Goal: Task Accomplishment & Management: Manage account settings

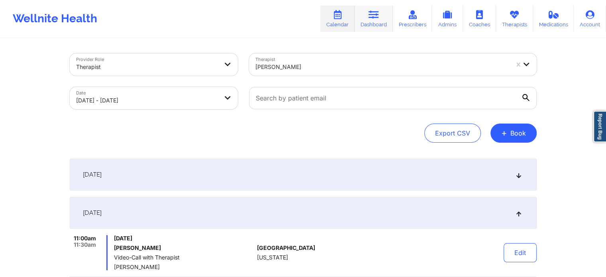
click at [381, 29] on link "Dashboard" at bounding box center [374, 19] width 38 height 26
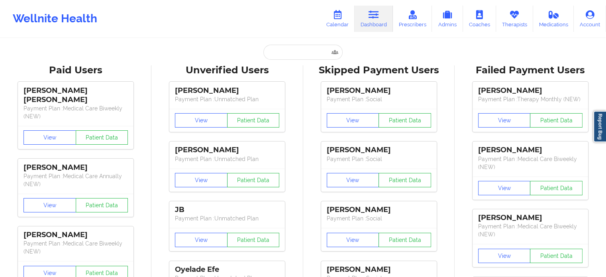
click at [295, 64] on div "Unverified Users" at bounding box center [227, 70] width 140 height 12
drag, startPoint x: 296, startPoint y: 54, endPoint x: 300, endPoint y: 53, distance: 4.0
click at [300, 53] on input "text" at bounding box center [302, 52] width 79 height 15
paste input "kenyajaime352@gmail.com"
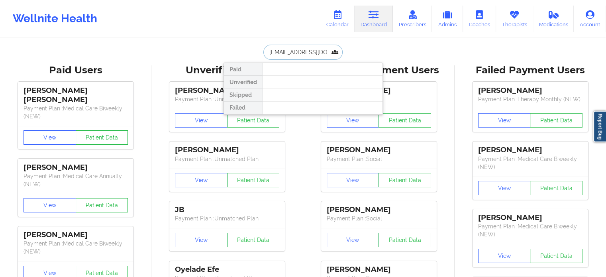
drag, startPoint x: 332, startPoint y: 50, endPoint x: 169, endPoint y: 49, distance: 162.9
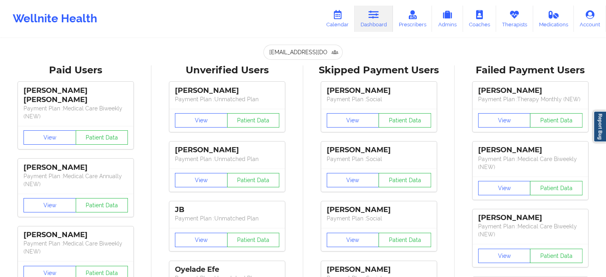
click at [318, 55] on input "kenyajaime352@gmail.com" at bounding box center [302, 52] width 79 height 15
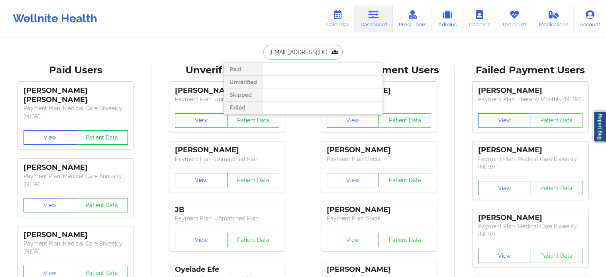
click at [318, 55] on input "kenyajaime352@gmail.com" at bounding box center [302, 52] width 79 height 15
type input "[PERSON_NAME]"
click at [345, 24] on link "Calendar" at bounding box center [337, 19] width 34 height 26
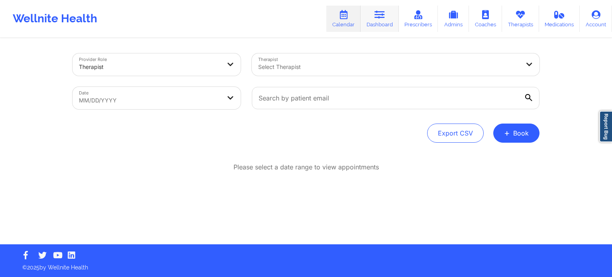
click at [393, 22] on link "Dashboard" at bounding box center [380, 19] width 38 height 26
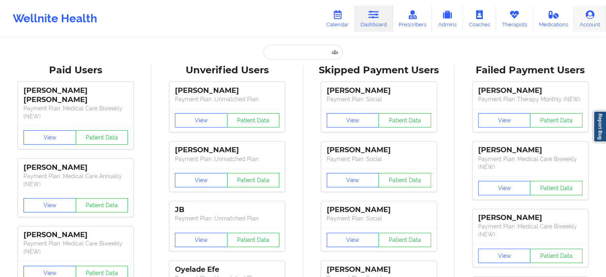
click at [595, 11] on link "Account" at bounding box center [590, 19] width 32 height 26
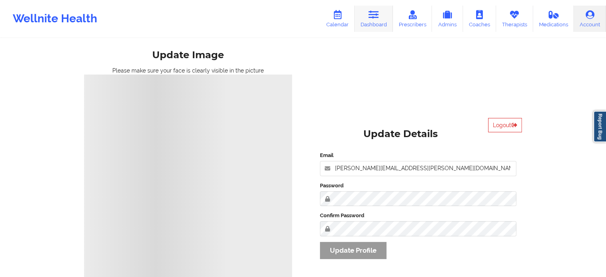
click at [366, 20] on link "Dashboard" at bounding box center [374, 19] width 38 height 26
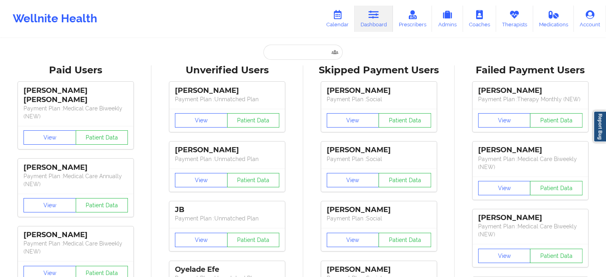
drag, startPoint x: 278, startPoint y: 62, endPoint x: 277, endPoint y: 55, distance: 6.5
click at [277, 55] on input "text" at bounding box center [302, 52] width 79 height 15
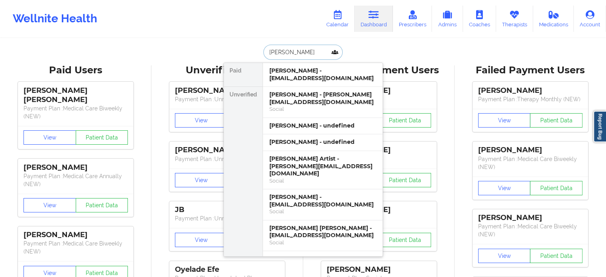
type input "[PERSON_NAME]"
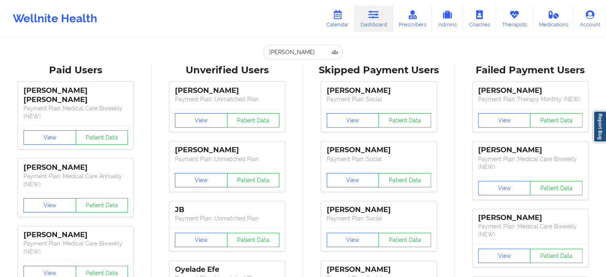
click at [478, 16] on icon at bounding box center [479, 14] width 10 height 9
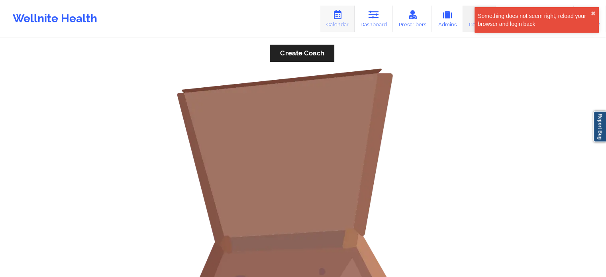
click at [337, 23] on link "Calendar" at bounding box center [337, 19] width 34 height 26
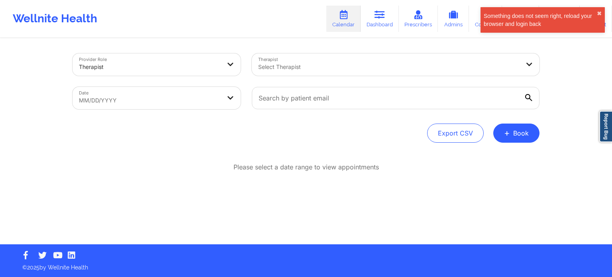
click at [602, 14] on div "Something does not seem right, reload your browser and login back ✖︎" at bounding box center [542, 19] width 124 height 25
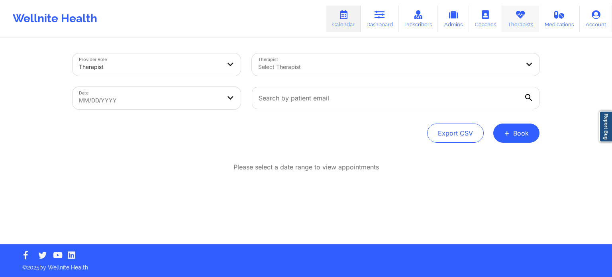
click at [521, 25] on link "Therapists" at bounding box center [520, 19] width 37 height 26
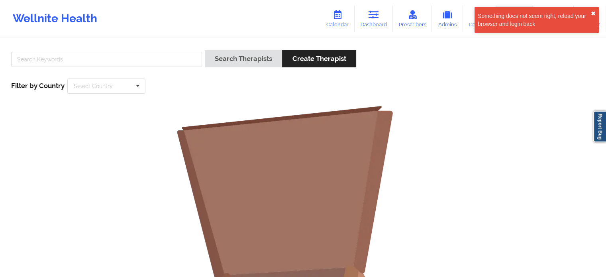
click at [592, 10] on button "✖︎" at bounding box center [593, 13] width 5 height 6
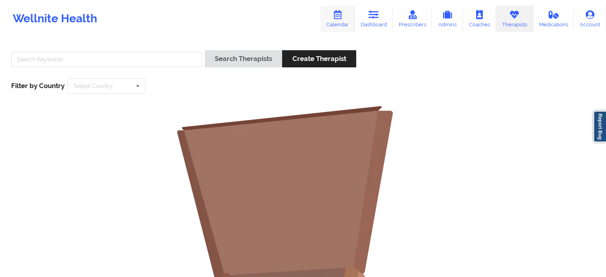
click at [335, 19] on icon at bounding box center [337, 14] width 10 height 9
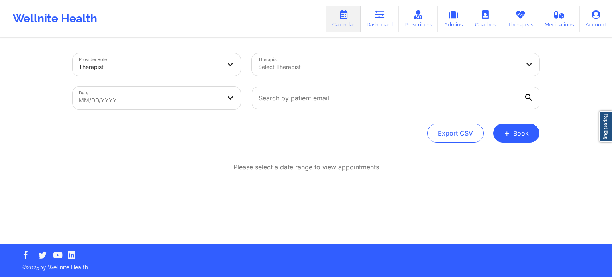
click at [349, 15] on icon at bounding box center [343, 14] width 10 height 9
click at [381, 12] on icon at bounding box center [379, 14] width 10 height 9
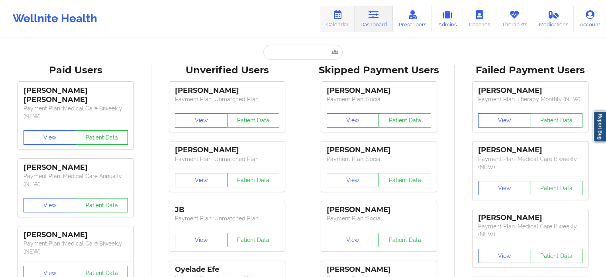
click at [332, 15] on link "Calendar" at bounding box center [337, 19] width 34 height 26
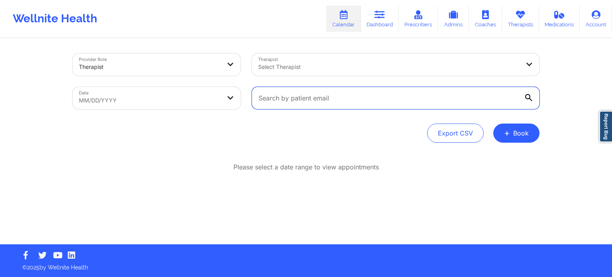
click at [321, 99] on input "text" at bounding box center [396, 98] width 288 height 22
click at [281, 43] on div "Provider Role Therapist Therapist Select Therapist Date MM/DD/YYYY Export CSV +…" at bounding box center [306, 141] width 478 height 205
click at [610, 22] on link "Account" at bounding box center [596, 19] width 32 height 26
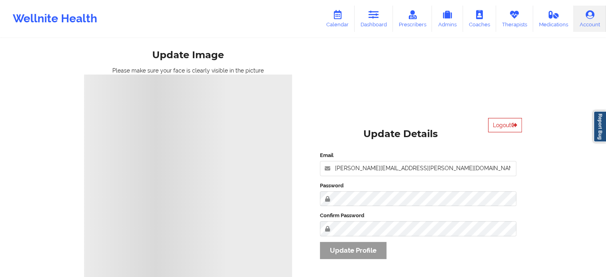
click at [508, 127] on button "Logout" at bounding box center [505, 125] width 34 height 14
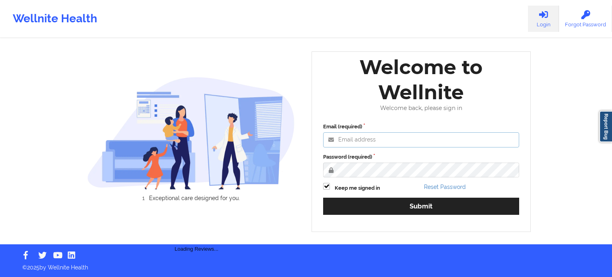
type input "[PERSON_NAME][EMAIL_ADDRESS][PERSON_NAME][DOMAIN_NAME]"
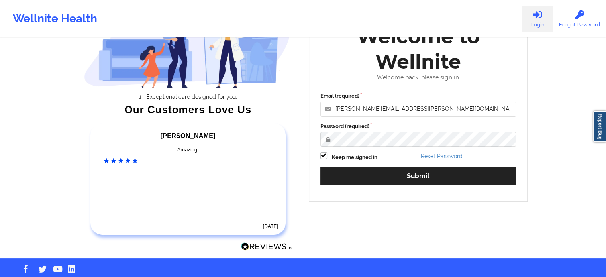
scroll to position [89, 0]
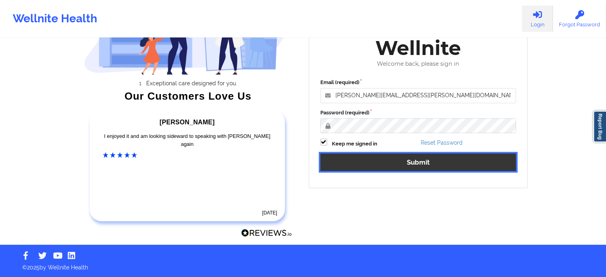
click at [421, 163] on button "Submit" at bounding box center [418, 161] width 196 height 17
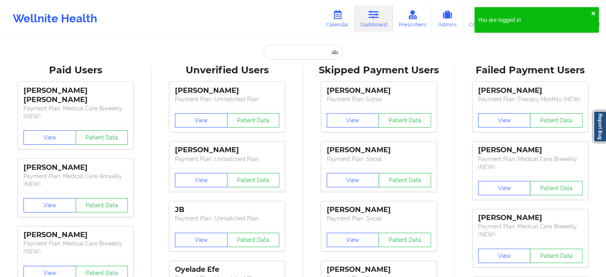
click at [596, 14] on div "You are logged in ✖︎" at bounding box center [536, 19] width 124 height 25
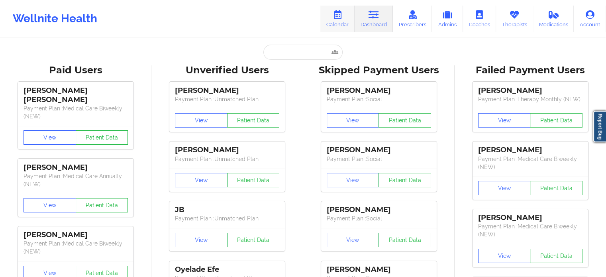
click at [349, 26] on link "Calendar" at bounding box center [337, 19] width 34 height 26
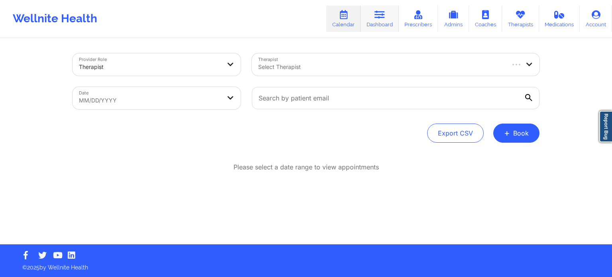
click at [368, 21] on link "Dashboard" at bounding box center [380, 19] width 38 height 26
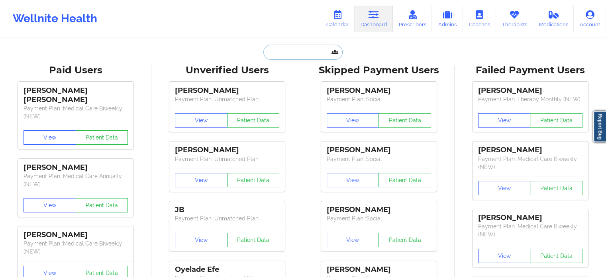
click at [302, 52] on input "text" at bounding box center [302, 52] width 79 height 15
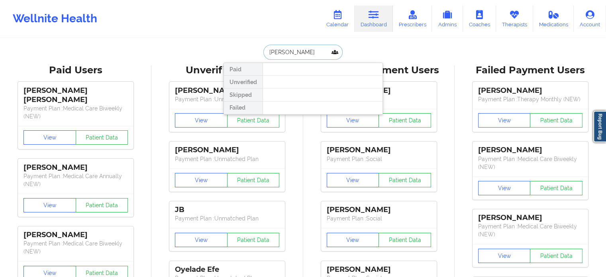
type input "[PERSON_NAME]"
